Goal: Task Accomplishment & Management: Use online tool/utility

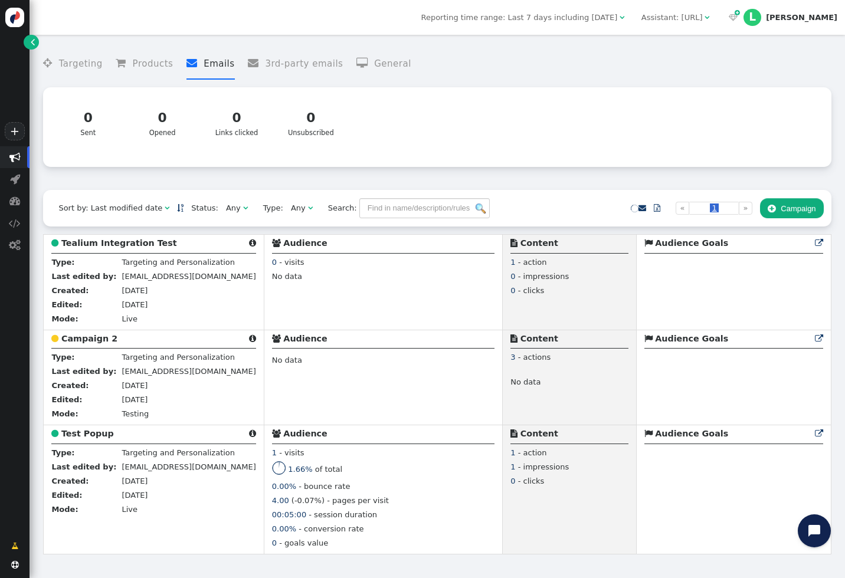
click at [788, 213] on button " Campaign" at bounding box center [792, 208] width 64 height 20
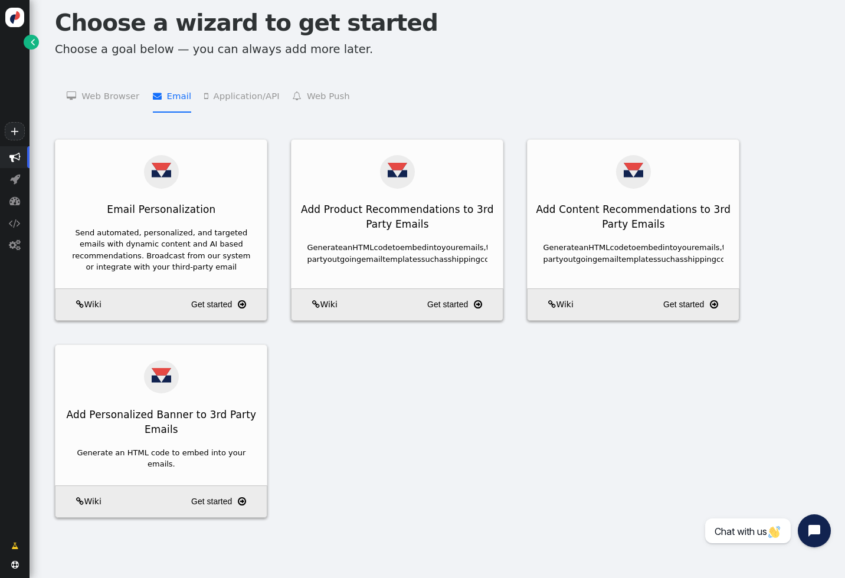
click at [169, 94] on li " Email   Email Personalization    Add Product Recommendations to 3rd Party Em…" at bounding box center [172, 95] width 38 height 35
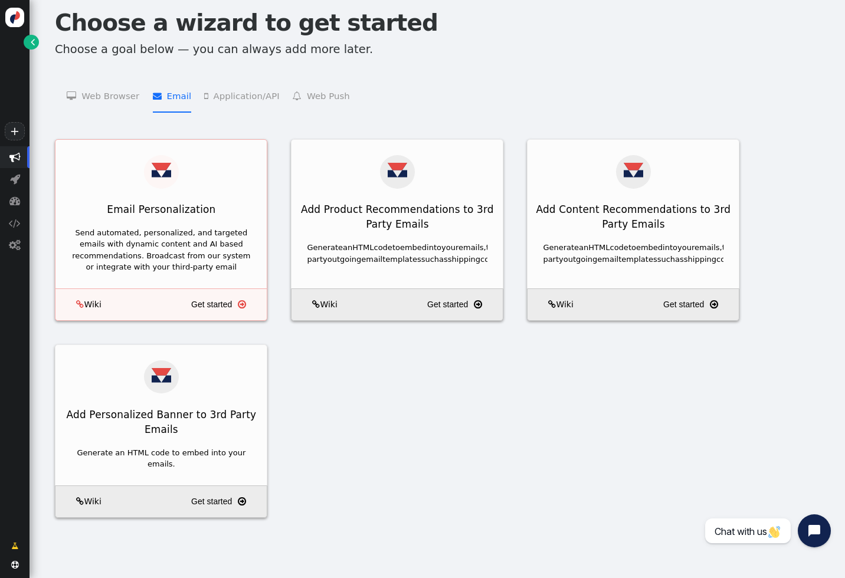
click at [230, 204] on div "Email Personalization" at bounding box center [160, 209] width 211 height 27
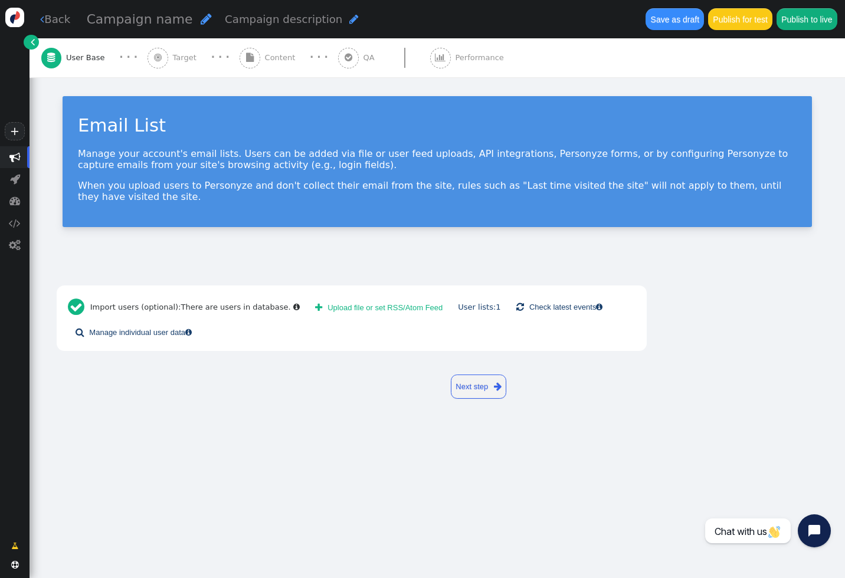
click at [326, 307] on button " Upload file or set RSS/Atom Feed" at bounding box center [378, 307] width 143 height 20
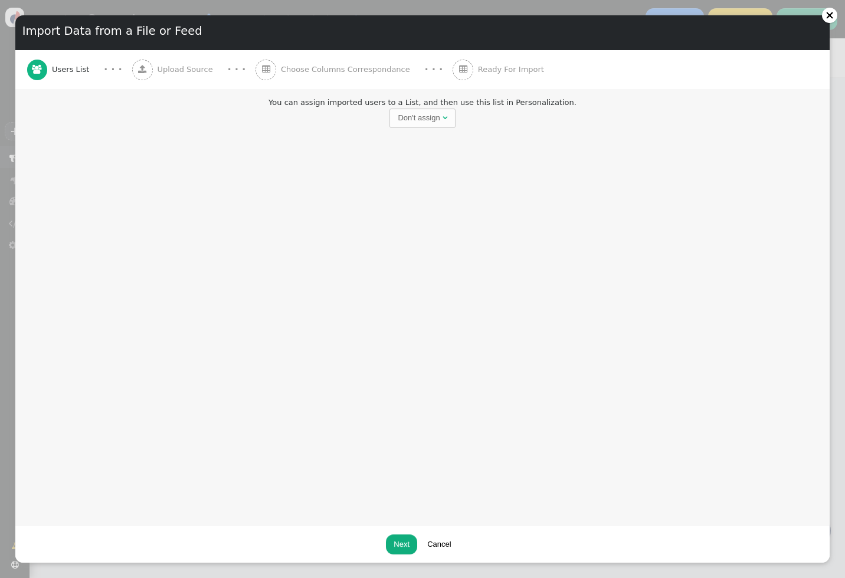
click at [418, 114] on div "Don't assign" at bounding box center [419, 118] width 42 height 12
click at [338, 208] on div "You can assign imported users to a List, and then use this list in Personalizat…" at bounding box center [422, 307] width 814 height 437
click at [11, 235] on div "Import Data from a File or Feed  Users List · · ·  Upload Source · · ·  Choo…" at bounding box center [422, 289] width 845 height 578
click at [830, 15] on div at bounding box center [830, 15] width 8 height 8
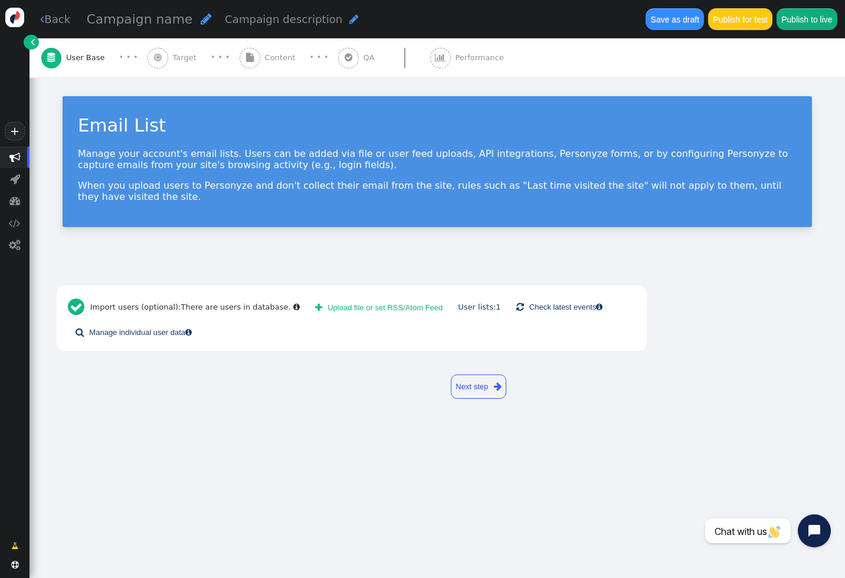
click at [137, 24] on span "Campaign name" at bounding box center [140, 19] width 106 height 15
click at [59, 16] on link " Back" at bounding box center [55, 19] width 30 height 16
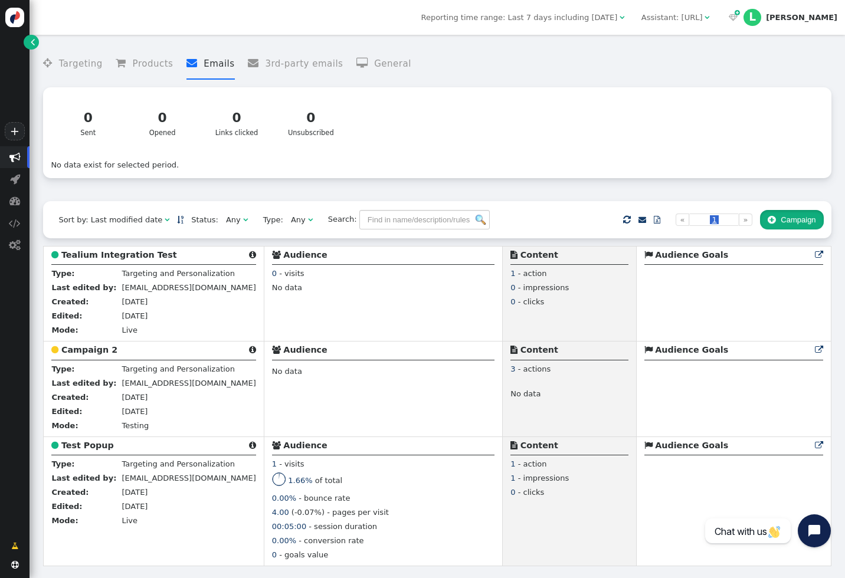
click at [779, 230] on button " Campaign" at bounding box center [792, 220] width 64 height 20
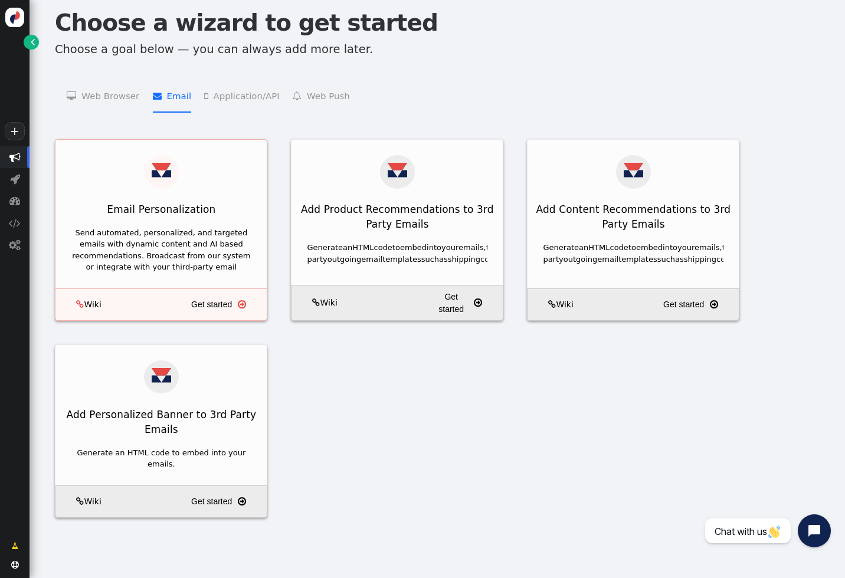
click at [210, 232] on div "Send automated, personalized, and targeted emails with dynamic content and AI b…" at bounding box center [161, 250] width 181 height 46
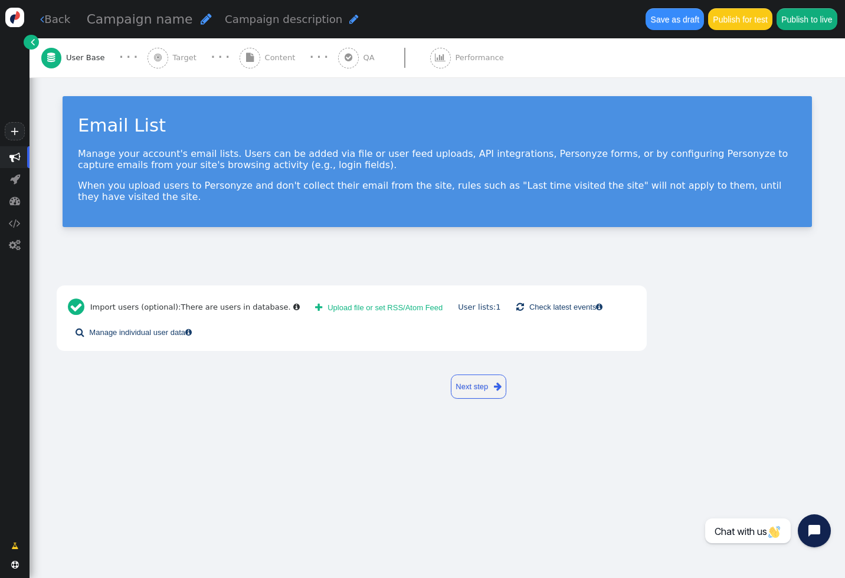
click at [320, 312] on button " Upload file or set RSS/Atom Feed" at bounding box center [378, 307] width 143 height 20
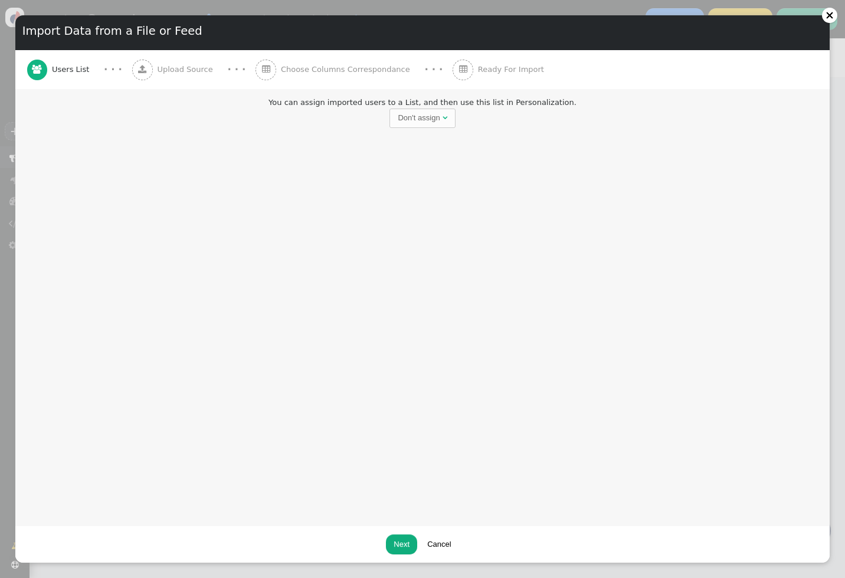
click at [413, 120] on div "Don't assign" at bounding box center [419, 118] width 42 height 12
click at [341, 172] on div "You can assign imported users to a List, and then use this list in Personalizat…" at bounding box center [422, 307] width 814 height 437
click at [421, 122] on div "Don't assign" at bounding box center [419, 118] width 42 height 12
click at [405, 358] on div "You can assign imported users to a List, and then use this list in Personalizat…" at bounding box center [422, 307] width 814 height 437
click at [405, 548] on button "Next" at bounding box center [401, 545] width 31 height 20
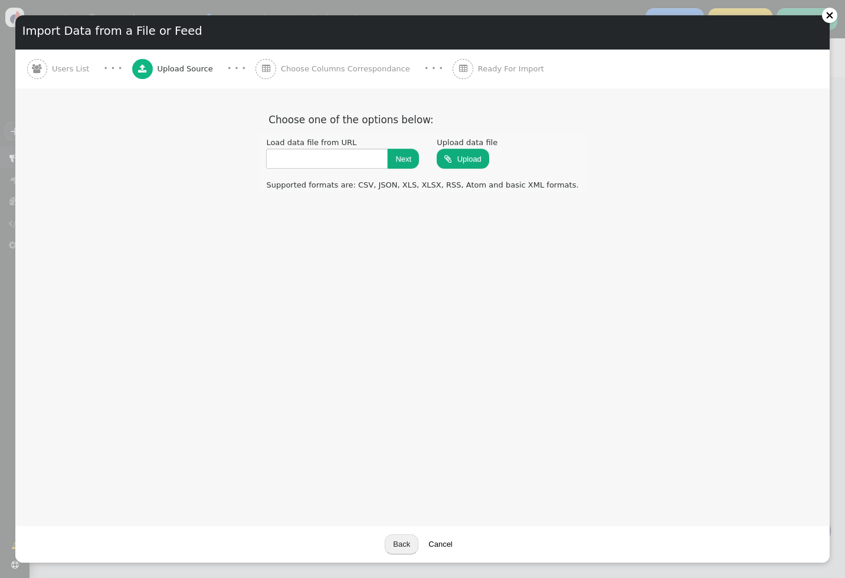
click at [346, 70] on span "Choose Columns Correspondance" at bounding box center [348, 69] width 134 height 12
click at [830, 159] on div "Import Data from a File or Feed  Users List · · ·  Upload Source · · ·  Choo…" at bounding box center [422, 289] width 845 height 578
click at [831, 19] on div at bounding box center [829, 15] width 15 height 15
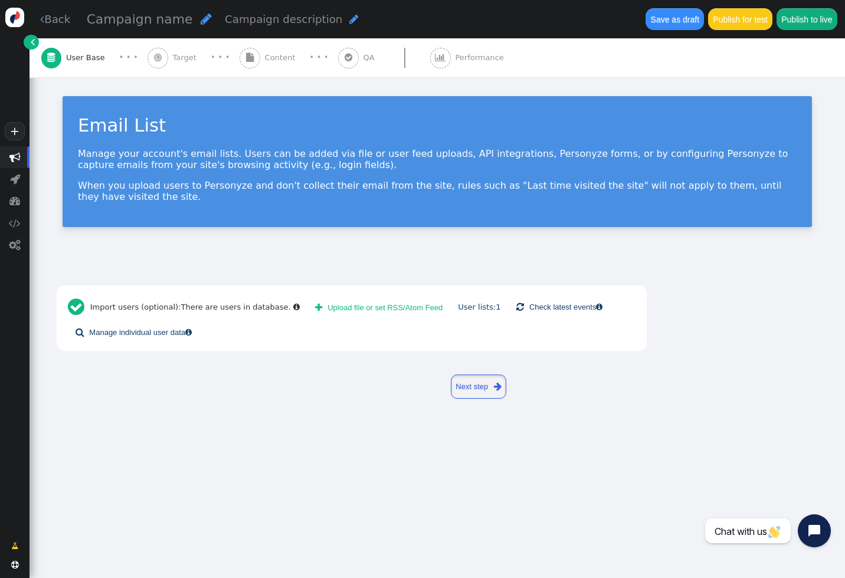
click at [478, 385] on link "Next step " at bounding box center [479, 387] width 56 height 24
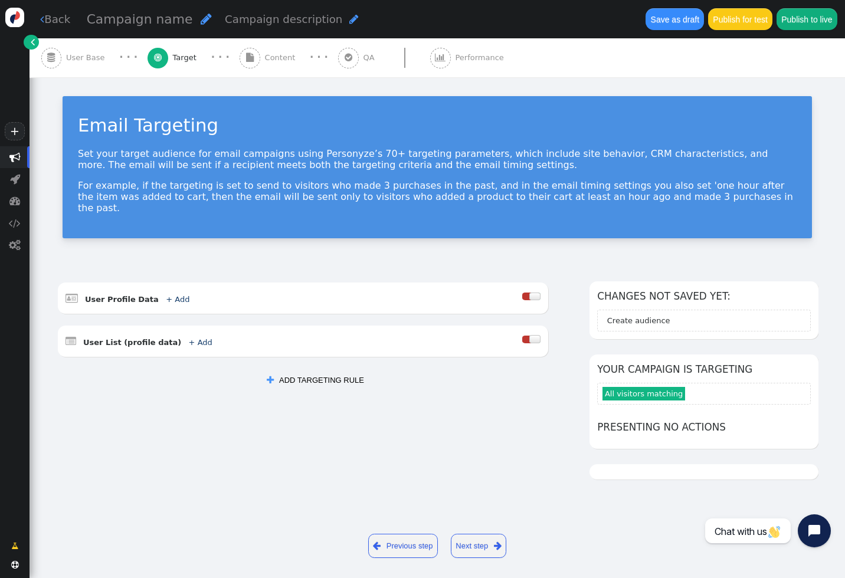
click at [470, 534] on link "Next step " at bounding box center [479, 546] width 56 height 24
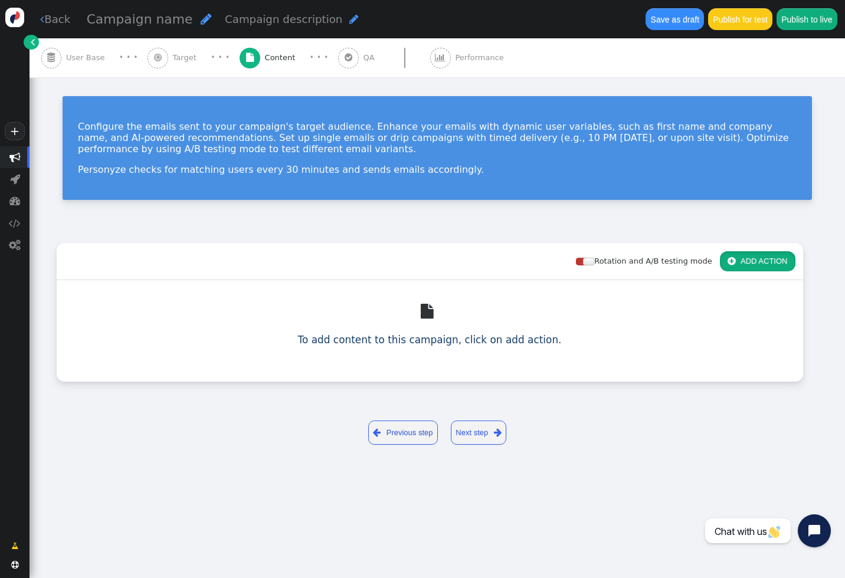
click at [746, 263] on button " ADD ACTION" at bounding box center [758, 261] width 76 height 20
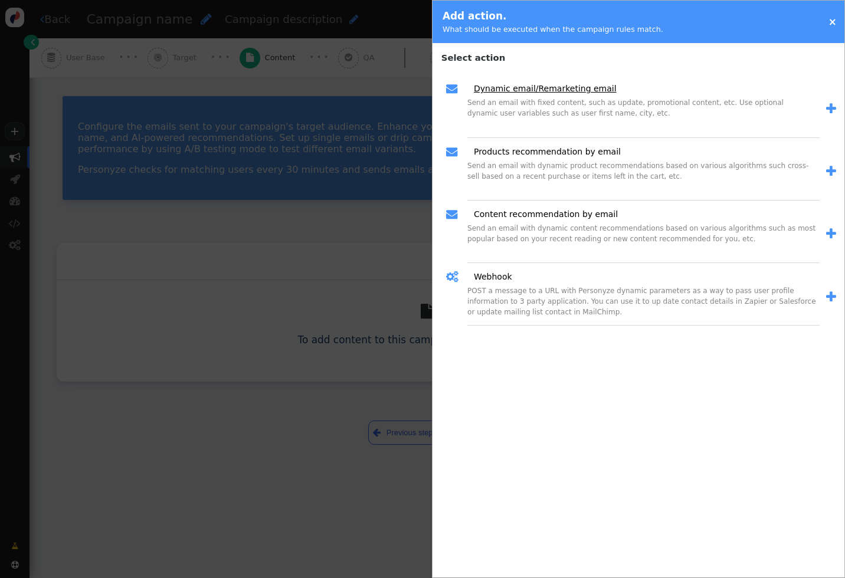
click at [529, 92] on link "Dynamic email/Remarketing email" at bounding box center [541, 89] width 151 height 12
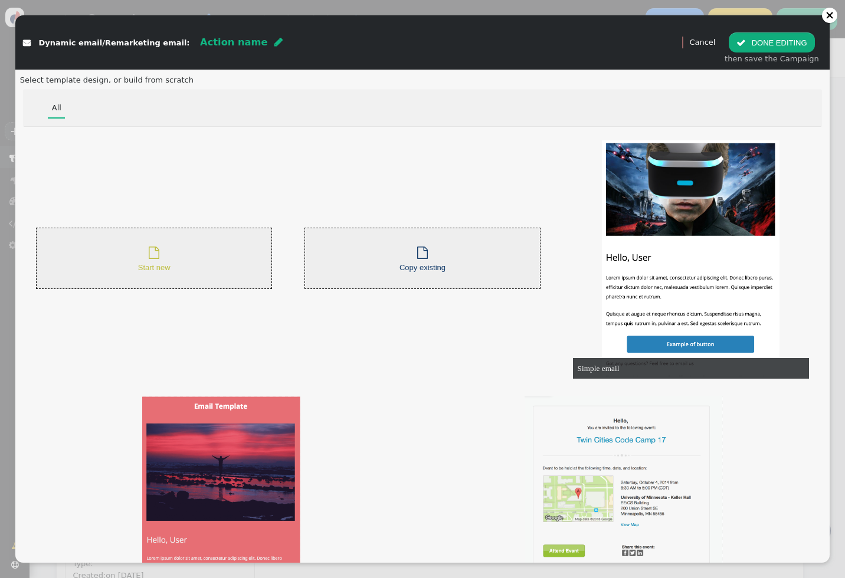
click at [167, 252] on div " Start new" at bounding box center [154, 259] width 32 height 30
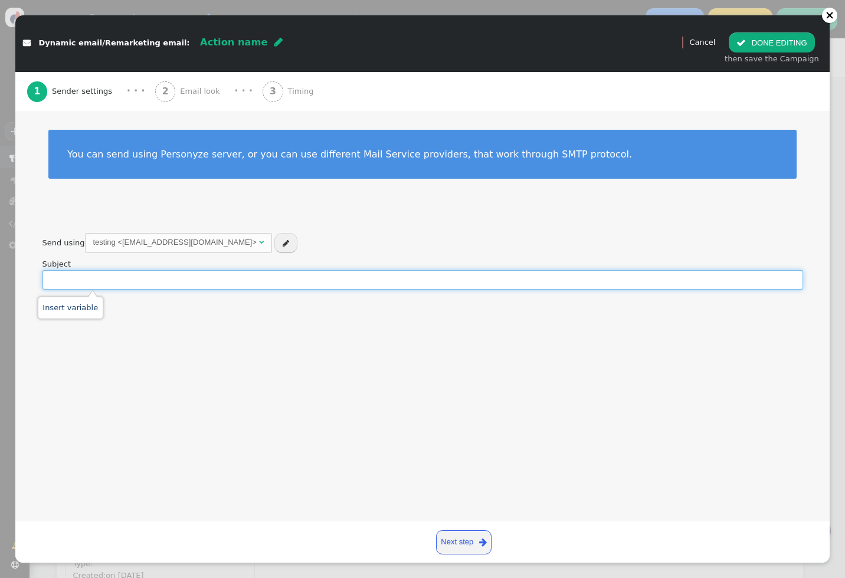
click at [146, 272] on input "text" at bounding box center [422, 280] width 761 height 20
type input "hello"
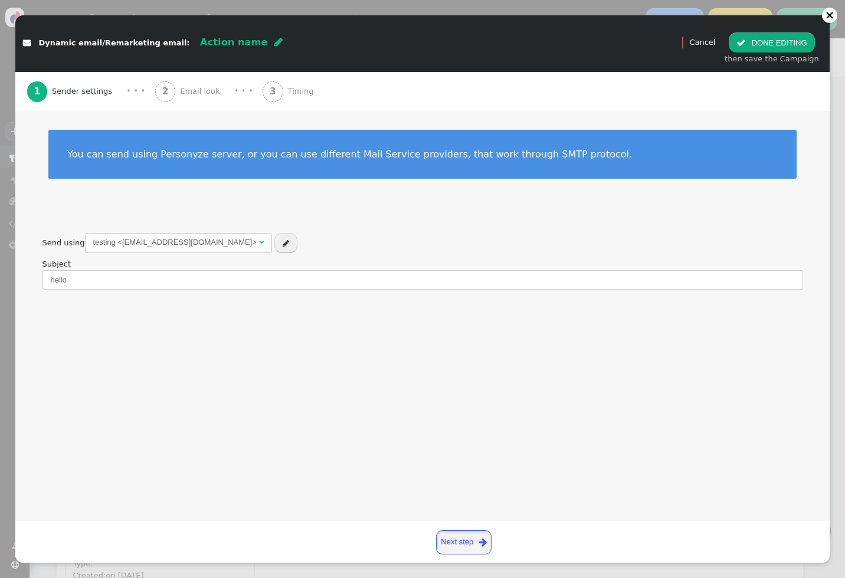
click at [456, 542] on link "Next step " at bounding box center [464, 542] width 56 height 24
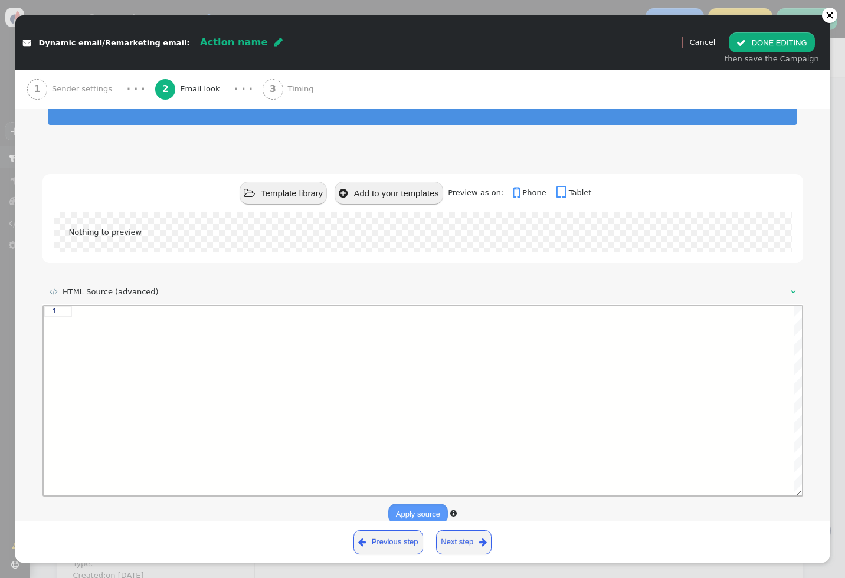
click at [302, 263] on div " Template library  Add to your templates Preview as on:  Phone  Tablet Noth…" at bounding box center [422, 226] width 761 height 104
click at [312, 214] on div at bounding box center [423, 232] width 738 height 40
click at [307, 184] on button " Template library" at bounding box center [283, 193] width 87 height 23
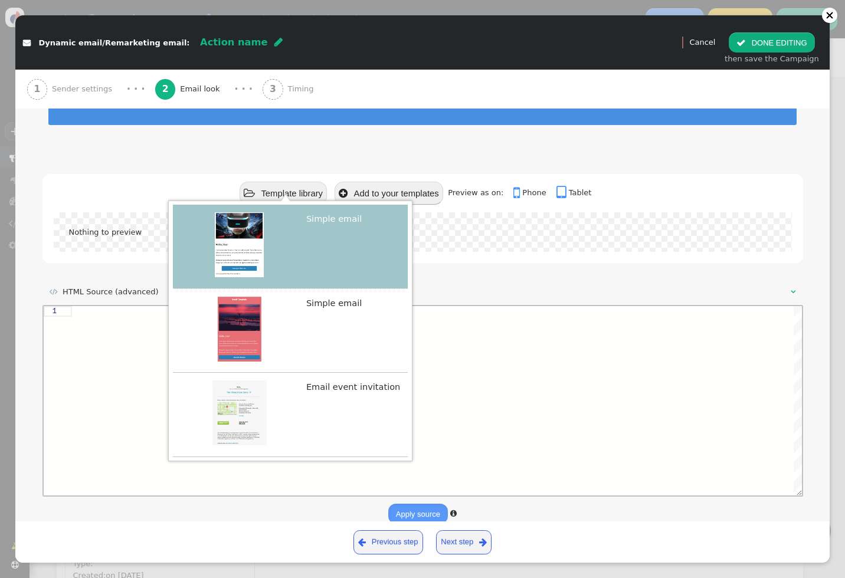
click at [459, 240] on div at bounding box center [423, 232] width 738 height 40
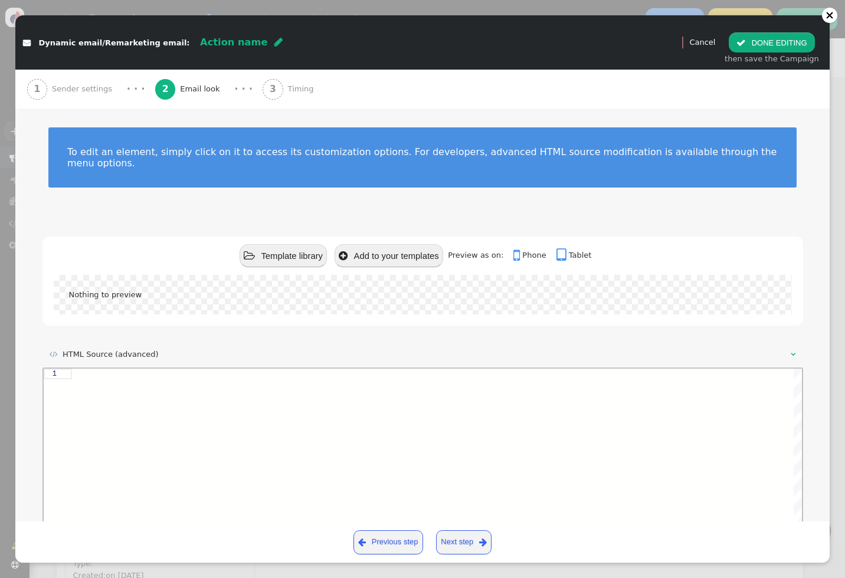
click at [247, 290] on div "Nothing to preview" at bounding box center [423, 294] width 708 height 9
click at [378, 248] on button " Add to your templates" at bounding box center [389, 255] width 109 height 23
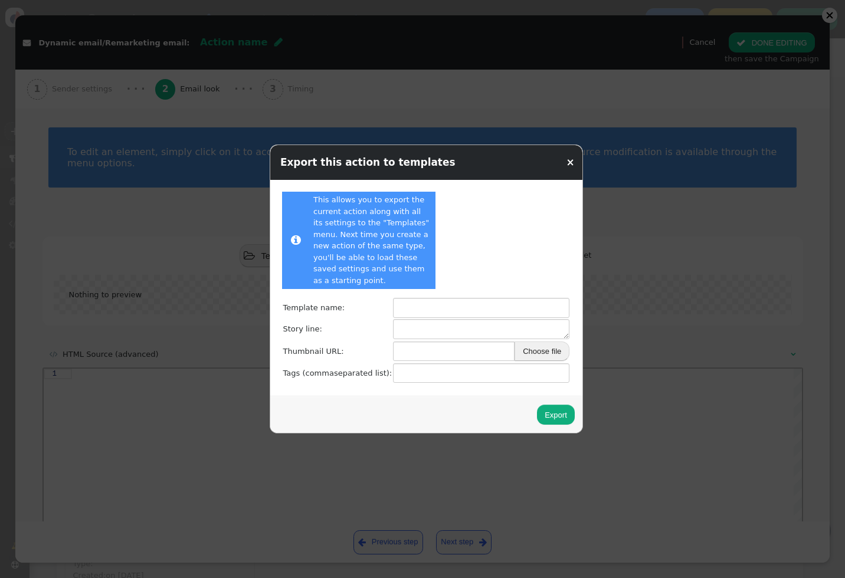
click at [566, 163] on link "×" at bounding box center [570, 162] width 8 height 12
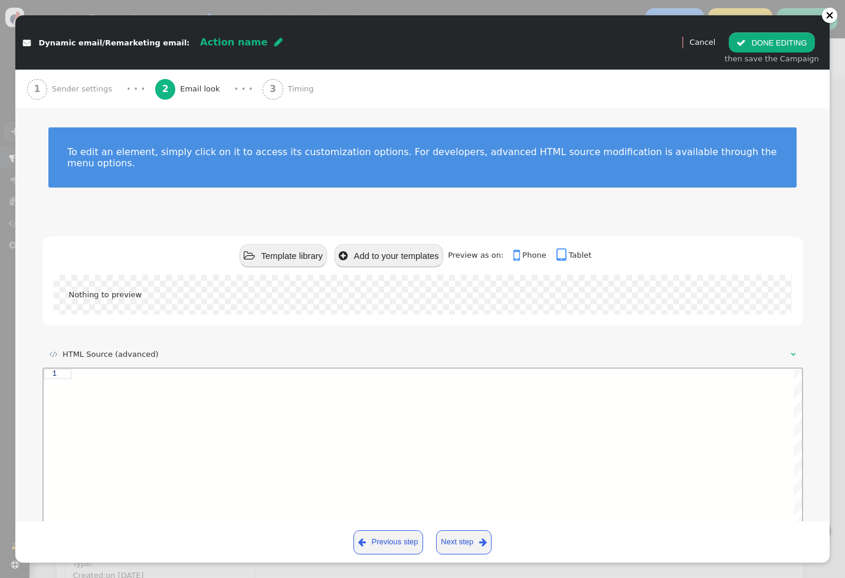
click at [270, 244] on button " Template library" at bounding box center [283, 255] width 87 height 23
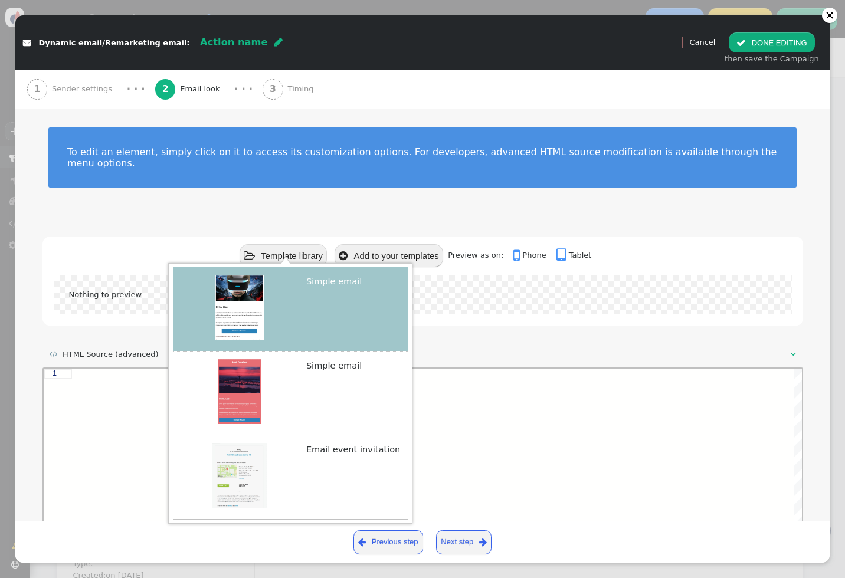
click at [260, 311] on div "Nothing to preview" at bounding box center [422, 300] width 761 height 51
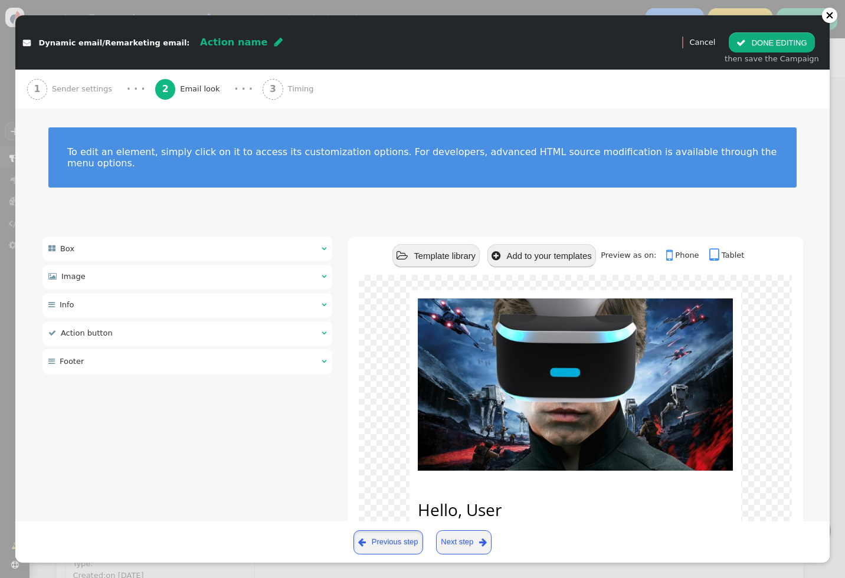
click at [402, 538] on link " Previous step" at bounding box center [388, 542] width 70 height 24
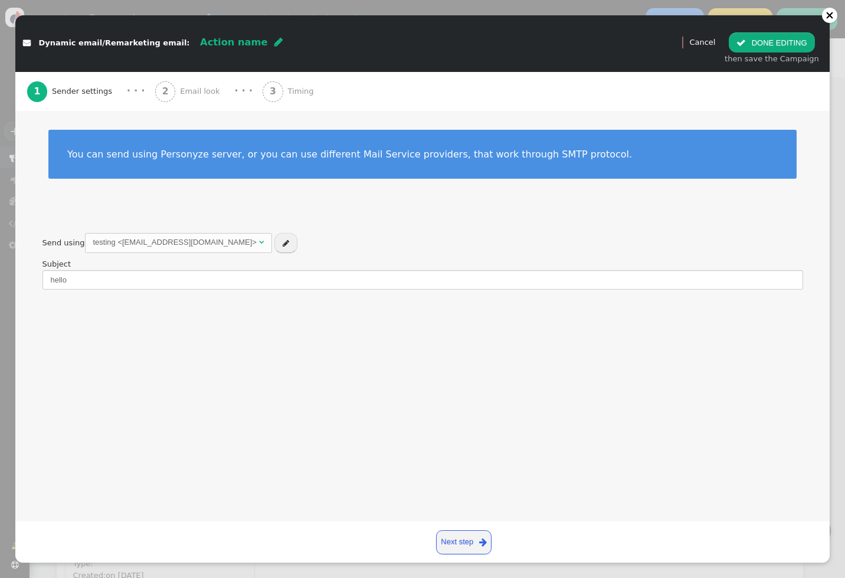
click at [467, 530] on link "Next step " at bounding box center [464, 542] width 56 height 24
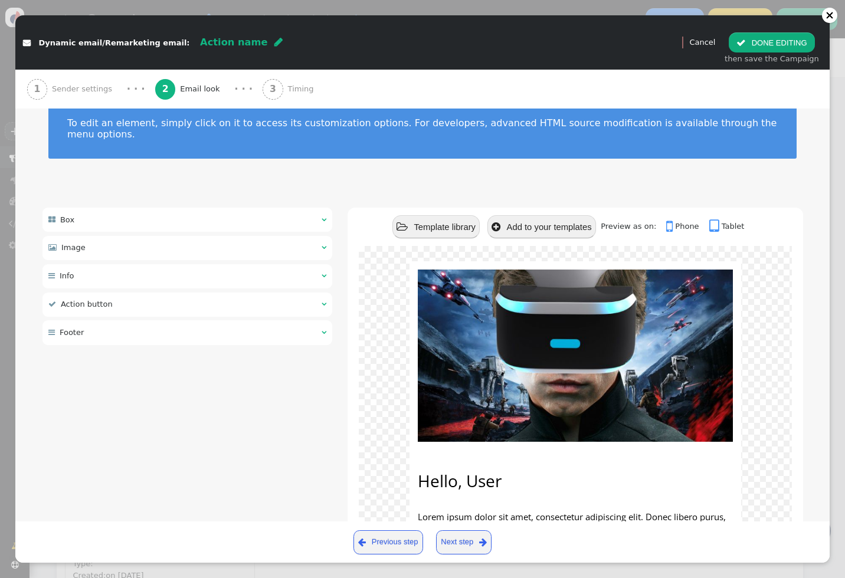
scroll to position [27, 0]
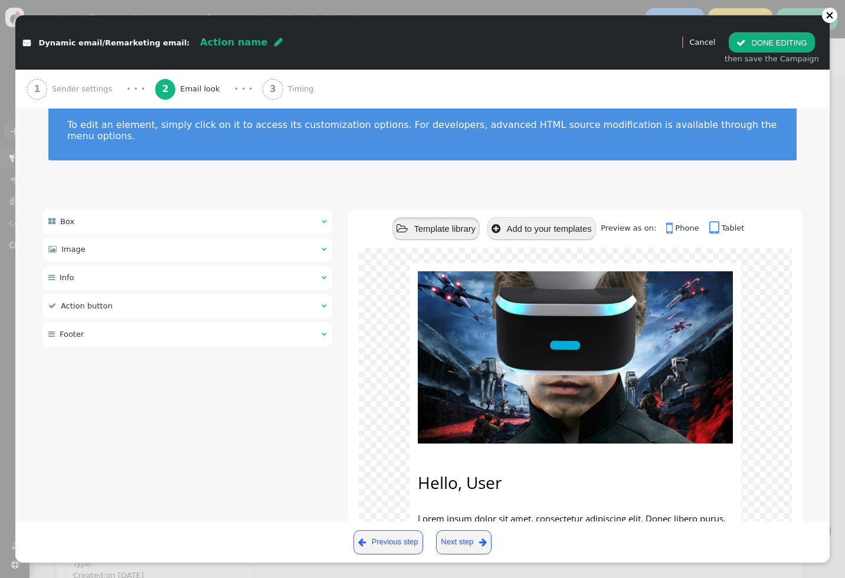
click at [444, 217] on button " Template library" at bounding box center [435, 228] width 87 height 23
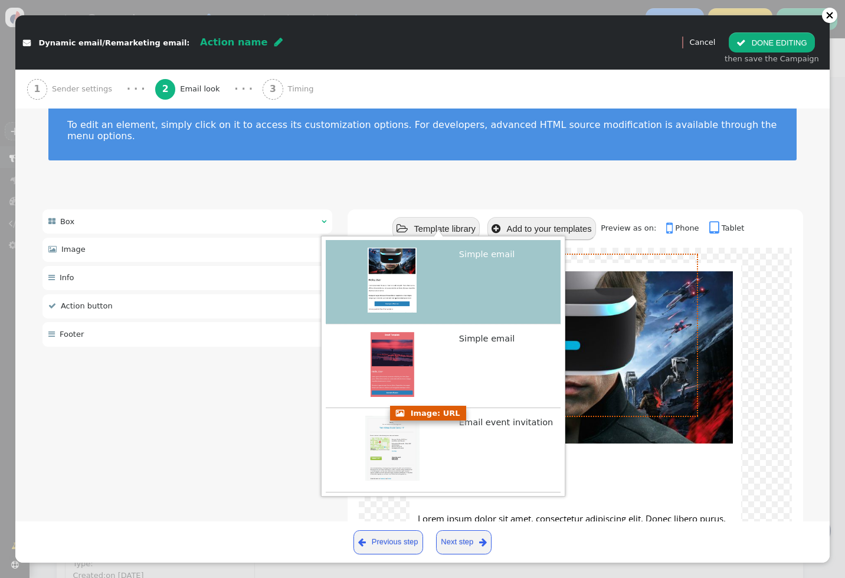
scroll to position [0, 0]
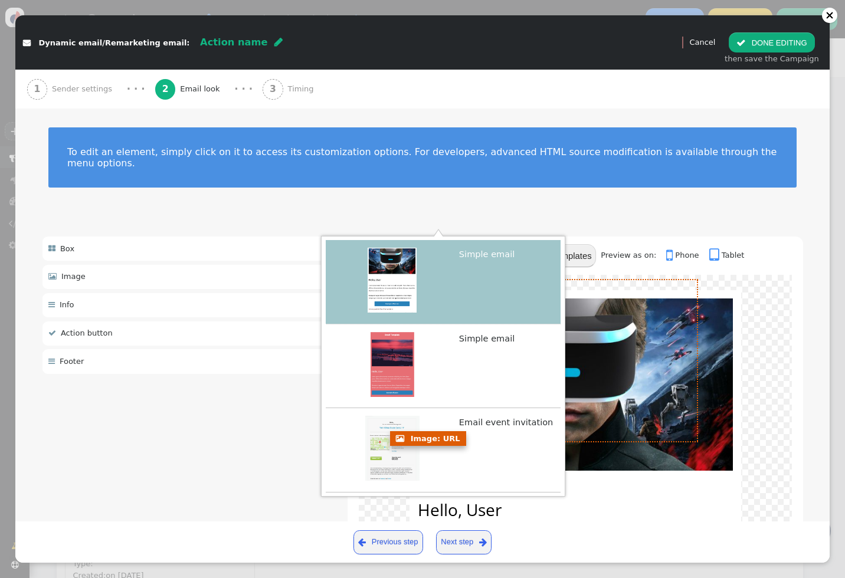
click at [701, 446] on img at bounding box center [575, 385] width 315 height 172
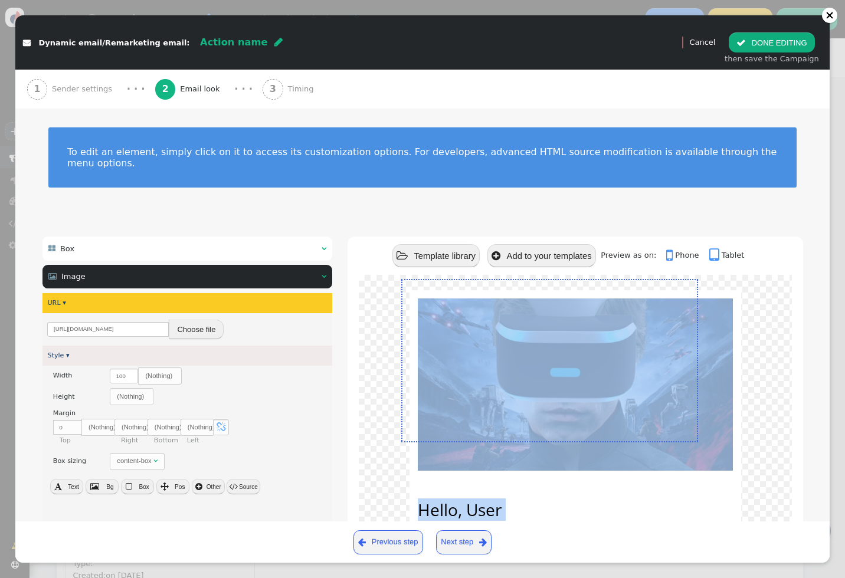
type textarea "<div class="$responsive" style="box-sizing:border-box; ${args->style:html:defau…"
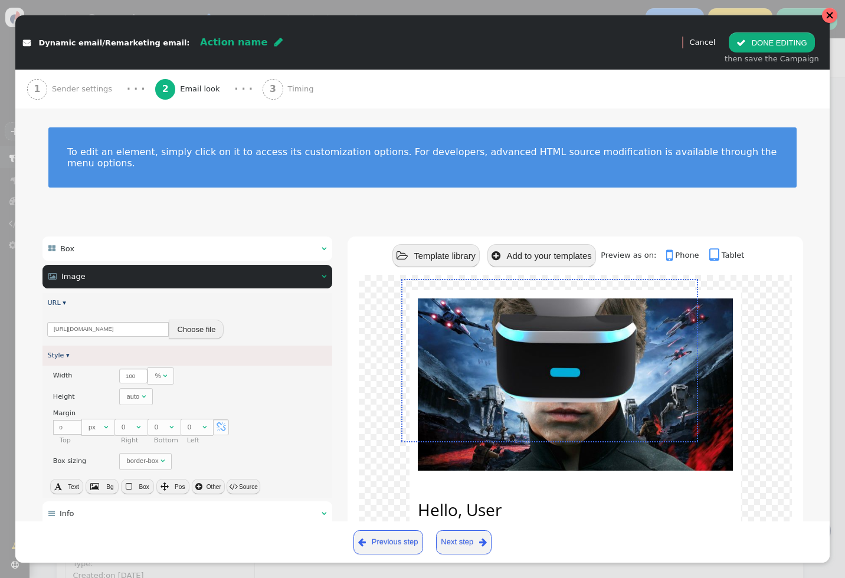
click at [830, 19] on div at bounding box center [830, 15] width 8 height 8
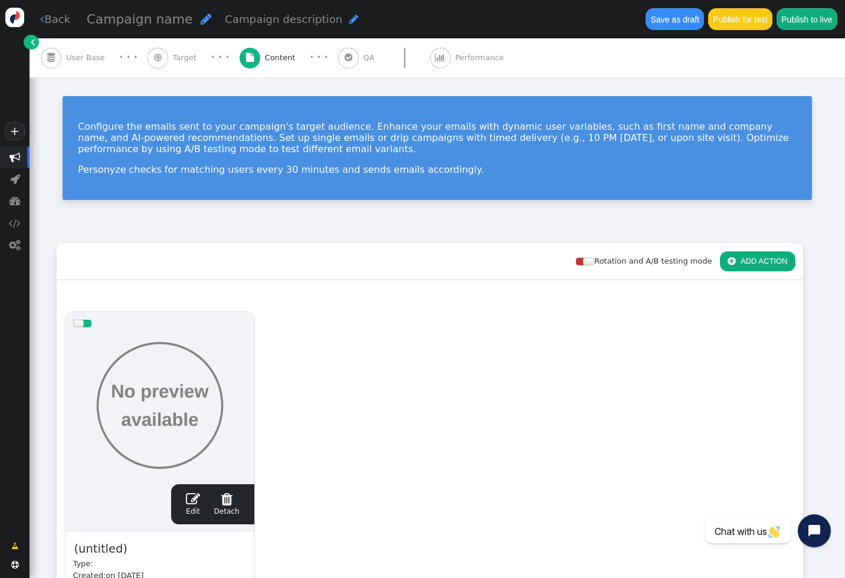
scroll to position [106, 0]
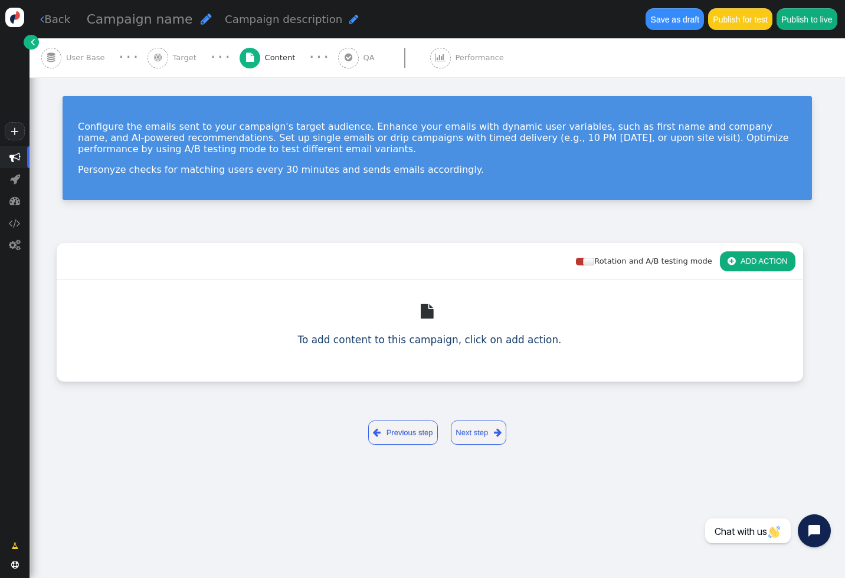
click at [58, 23] on link " Back" at bounding box center [55, 19] width 30 height 16
